Goal: Contribute content: Contribute content

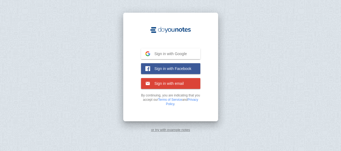
click at [165, 55] on span "Sign in with Google" at bounding box center [168, 53] width 37 height 5
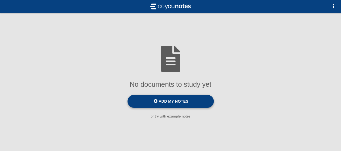
click at [170, 103] on span "Add my notes" at bounding box center [174, 101] width 30 height 4
click at [0, 0] on input "Add my notes" at bounding box center [0, 0] width 0 height 0
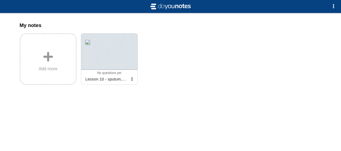
click at [104, 106] on div "My notes Add more 0 0 0 0 No questions yet Archived Lesson 10 - sputum, BAL Sig…" at bounding box center [170, 66] width 311 height 106
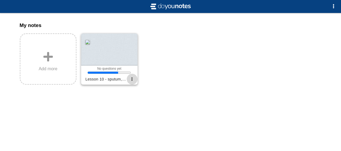
click at [133, 81] on span "button" at bounding box center [132, 79] width 4 height 4
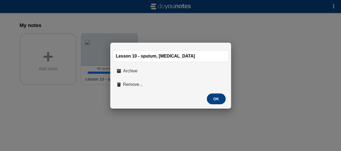
click at [177, 117] on div at bounding box center [170, 75] width 341 height 151
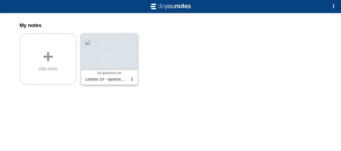
click at [98, 48] on div at bounding box center [109, 51] width 56 height 36
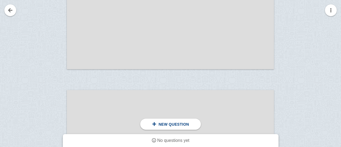
scroll to position [162, 0]
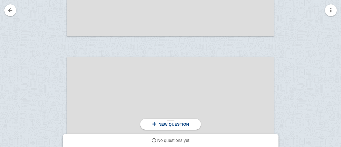
click at [167, 129] on div "New question" at bounding box center [170, 123] width 61 height 11
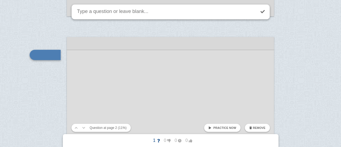
click at [257, 128] on span "Remove" at bounding box center [259, 127] width 13 height 3
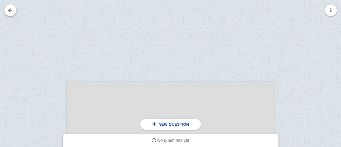
click at [11, 13] on link at bounding box center [10, 10] width 12 height 12
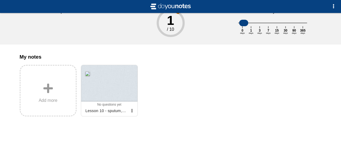
scroll to position [37, 0]
click at [132, 109] on span "button" at bounding box center [132, 111] width 4 height 4
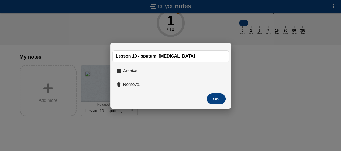
click at [167, 129] on div at bounding box center [170, 75] width 341 height 151
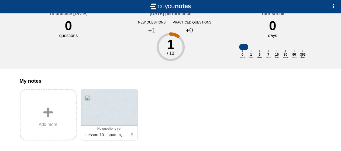
scroll to position [0, 0]
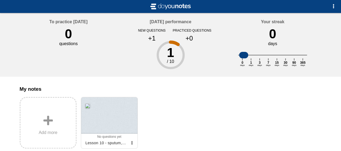
drag, startPoint x: 264, startPoint y: 31, endPoint x: 273, endPoint y: 36, distance: 10.5
click at [269, 35] on div "Your streak 0 days 0 days 1 days 3 days 7 days 15 days 30 days 90 days 365 days" at bounding box center [273, 45] width 102 height 64
click at [334, 8] on span "button" at bounding box center [333, 6] width 4 height 4
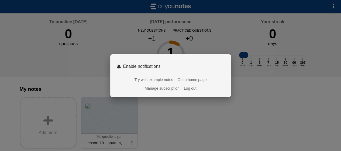
click at [96, 80] on div at bounding box center [170, 75] width 341 height 151
